Goal: Navigation & Orientation: Find specific page/section

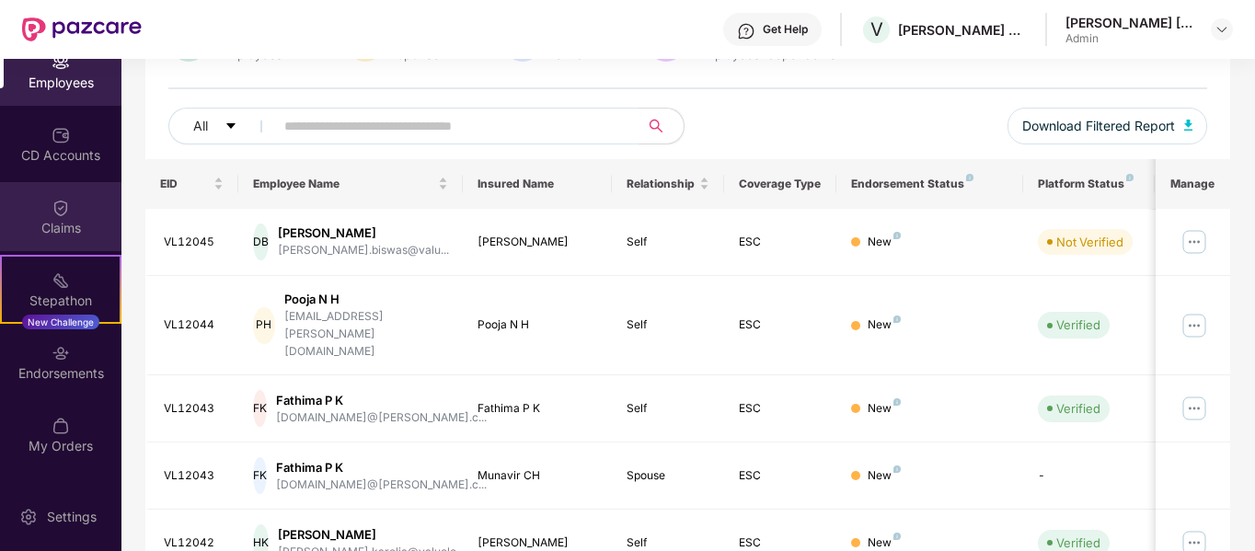
scroll to position [184, 0]
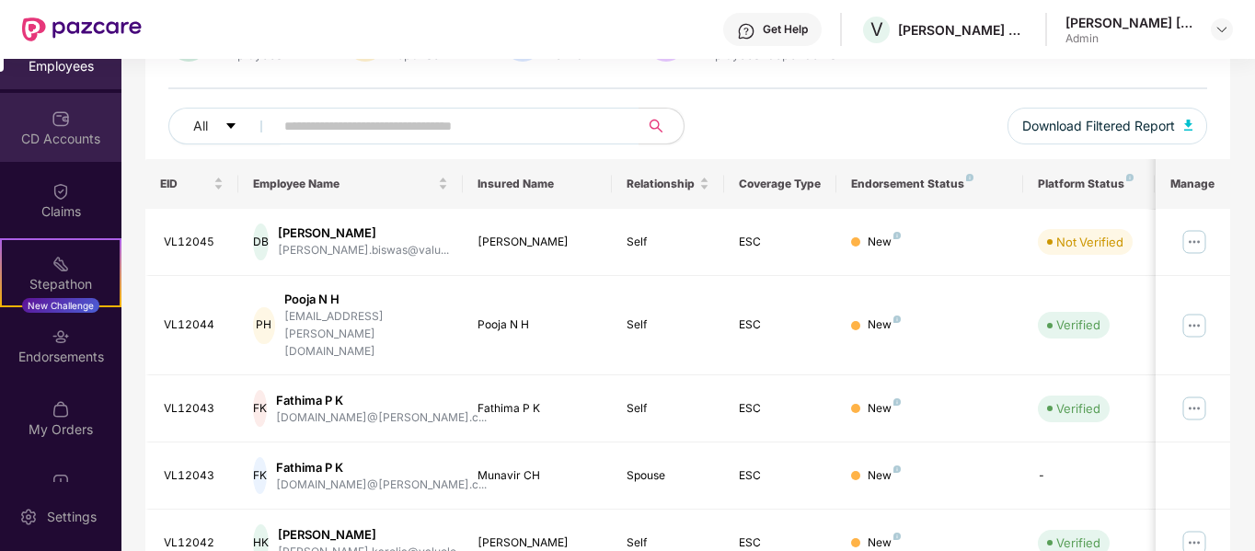
click at [75, 152] on div "CD Accounts" at bounding box center [60, 127] width 121 height 69
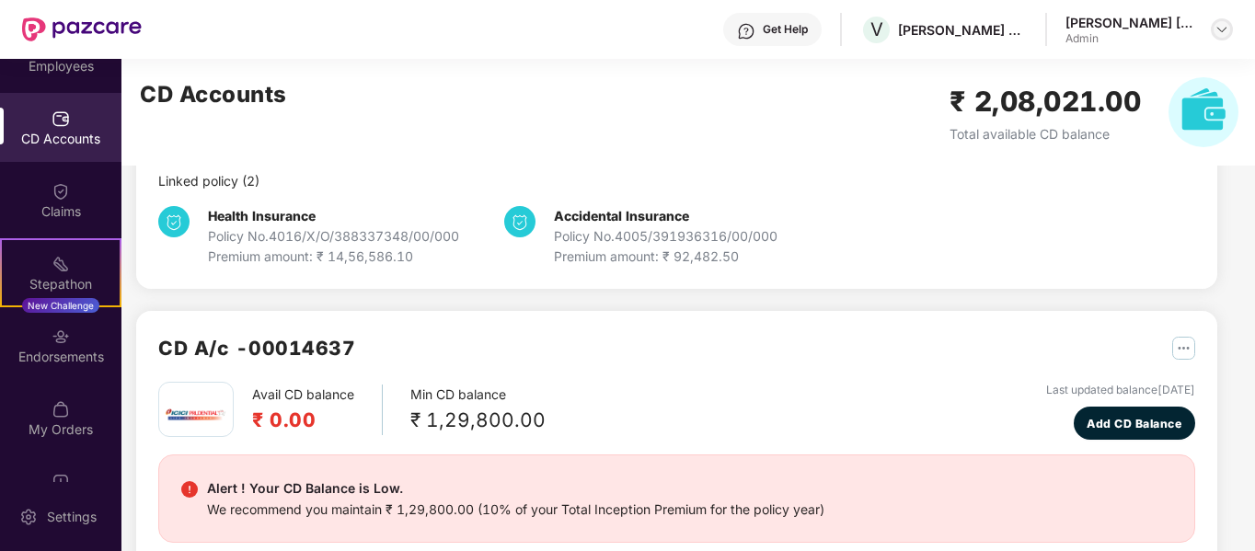
click at [1224, 28] on img at bounding box center [1222, 29] width 15 height 15
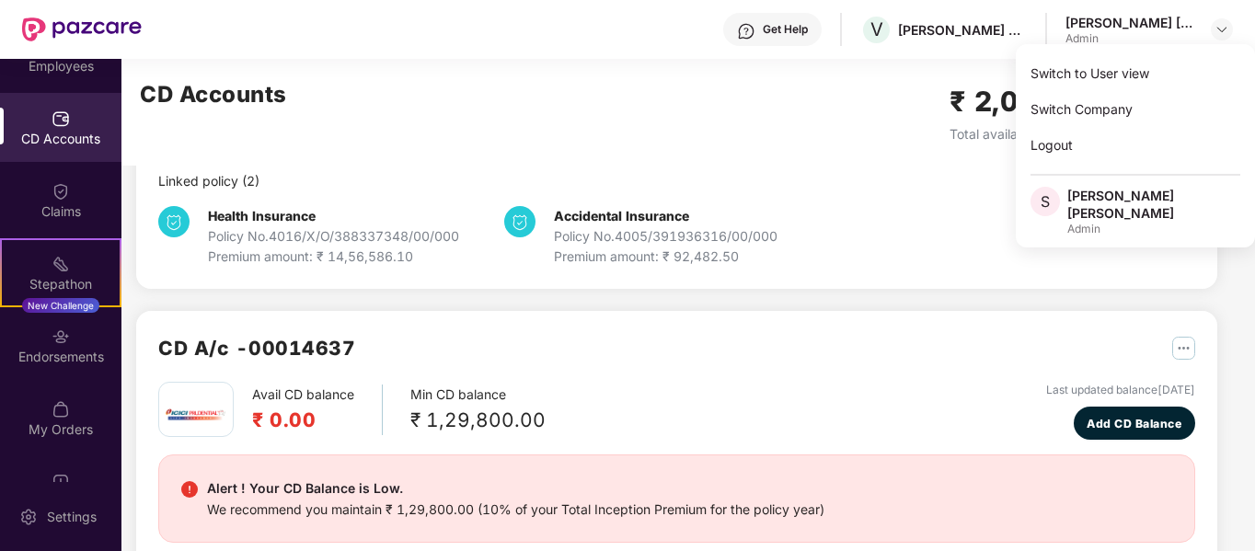
click at [698, 145] on div "CD Accounts ₹ 2,08,021.00 Total available CD balance" at bounding box center [689, 112] width 1136 height 107
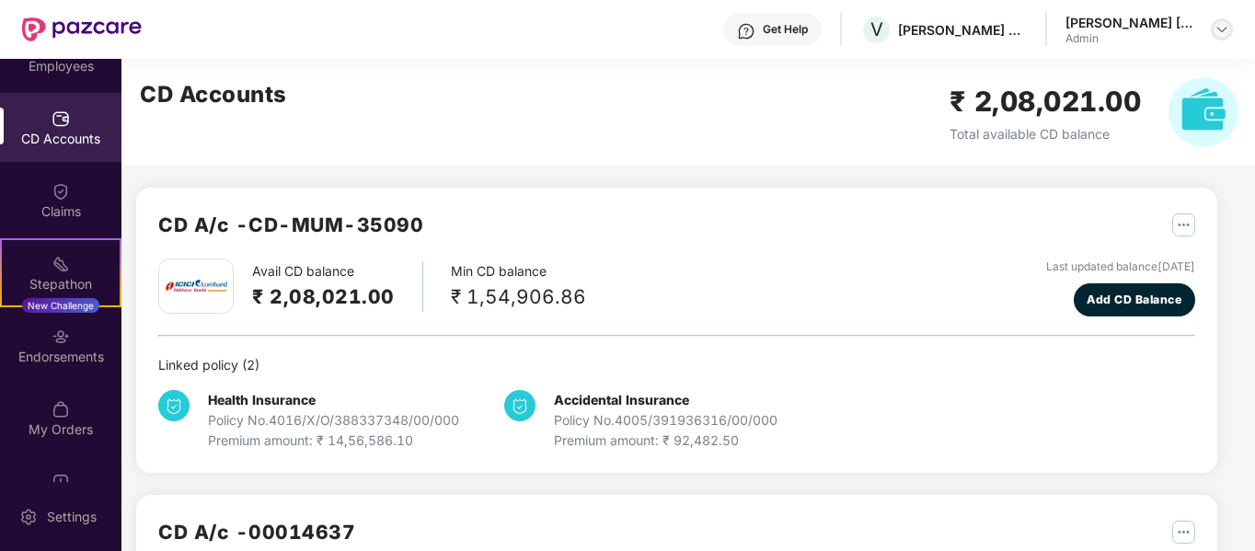
click at [1215, 22] on img at bounding box center [1222, 29] width 15 height 15
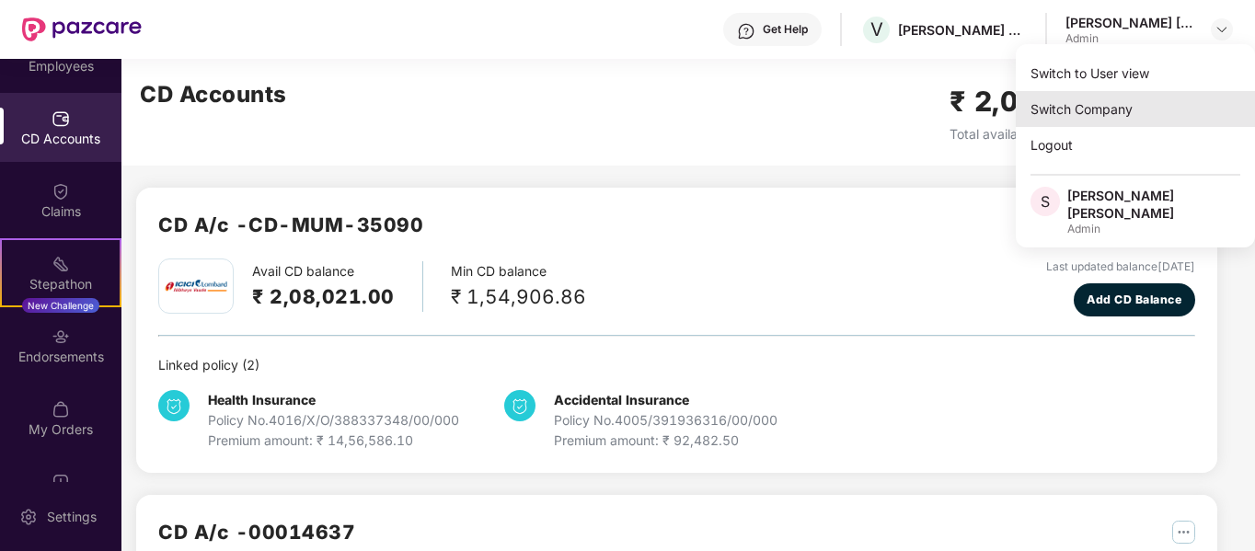
click at [1110, 110] on div "Switch Company" at bounding box center [1135, 109] width 239 height 36
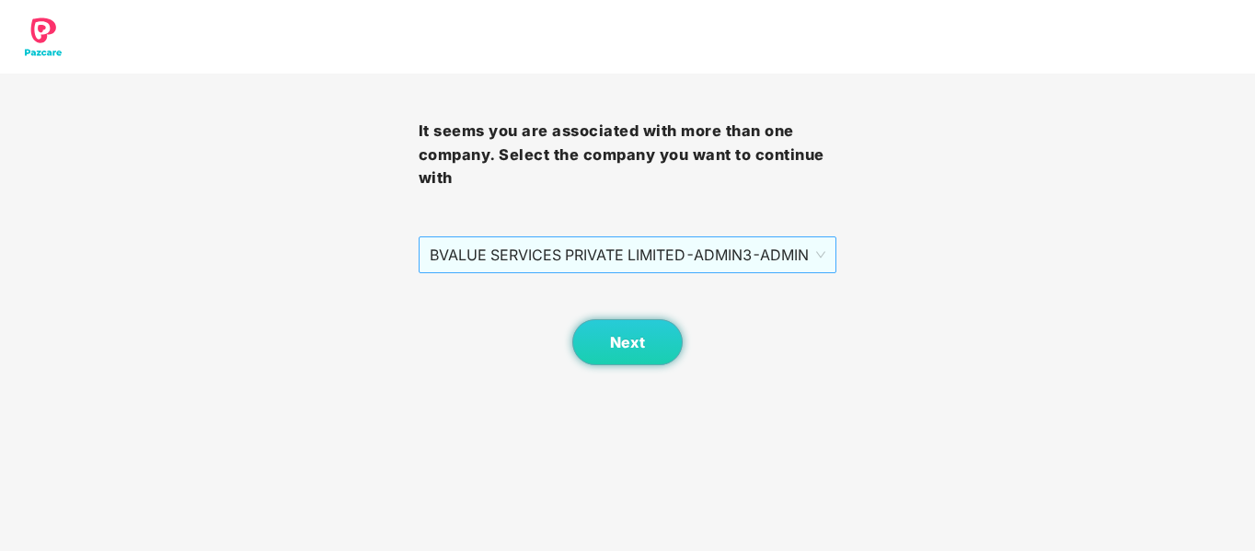
click at [671, 250] on span "BVALUE SERVICES PRIVATE LIMITED - ADMIN3 - ADMIN" at bounding box center [628, 254] width 397 height 35
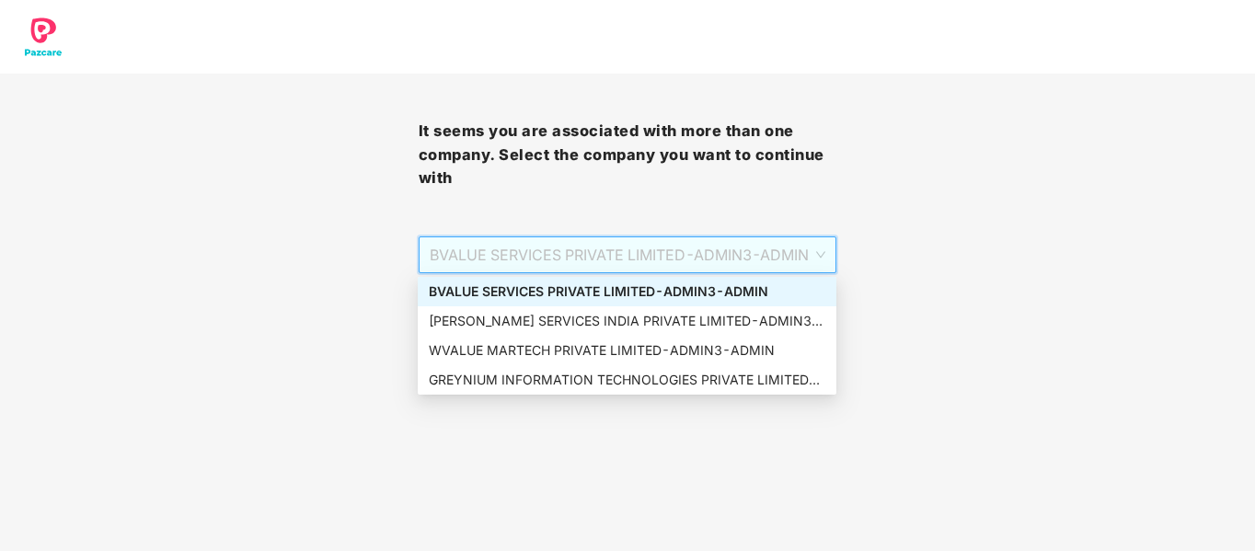
click at [781, 285] on div "BVALUE SERVICES PRIVATE LIMITED - ADMIN3 - ADMIN" at bounding box center [627, 292] width 397 height 20
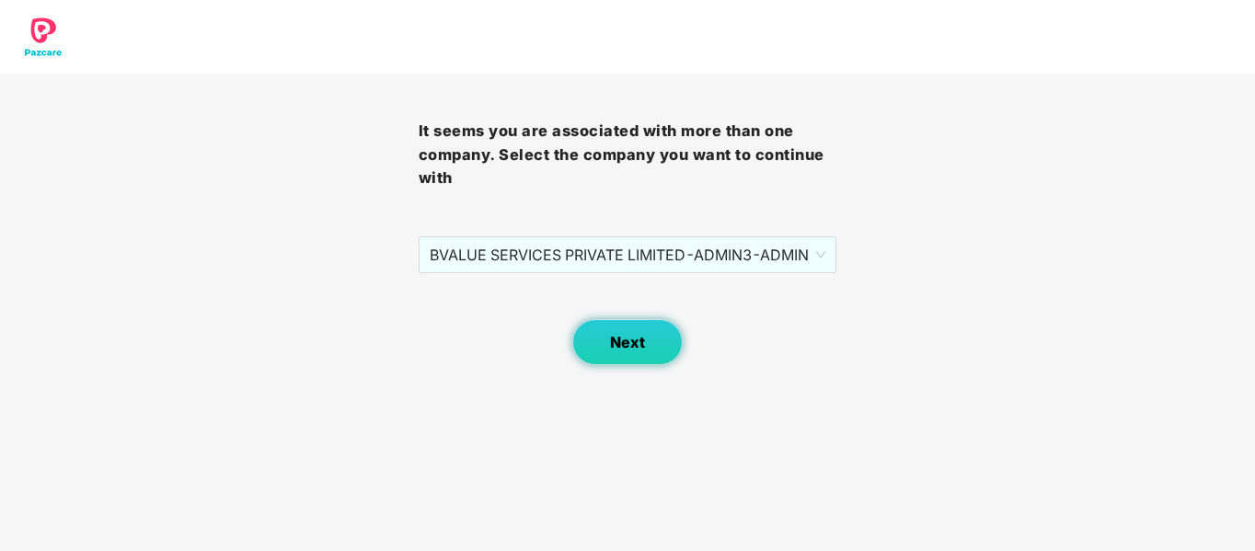
click at [637, 355] on button "Next" at bounding box center [627, 342] width 110 height 46
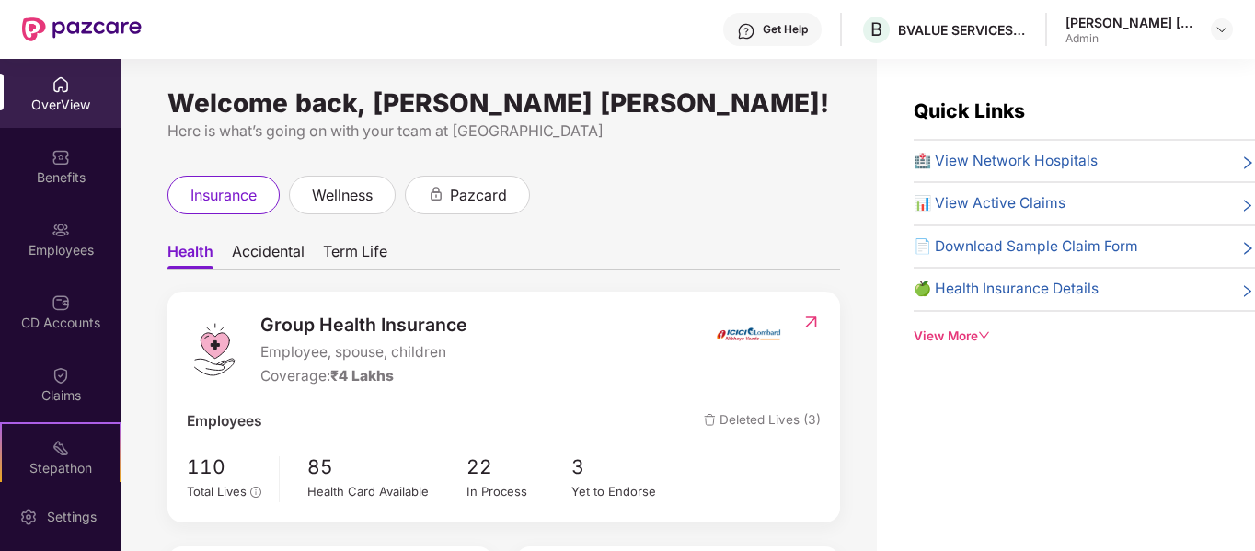
click at [75, 312] on div "CD Accounts" at bounding box center [60, 311] width 121 height 69
